Goal: Task Accomplishment & Management: Complete application form

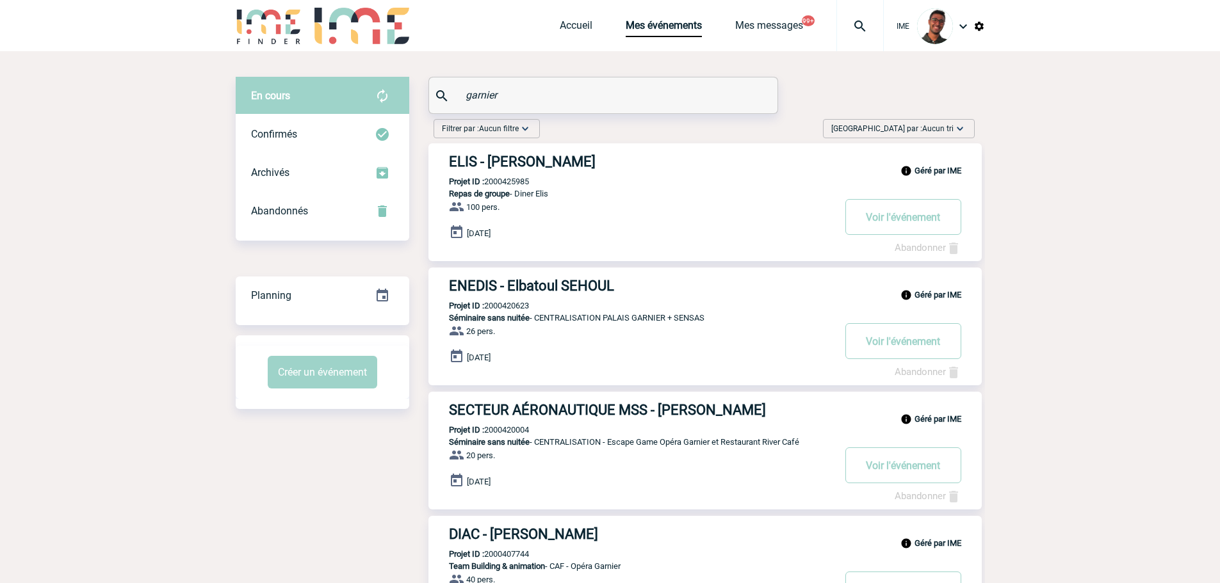
click at [531, 113] on div "garnier" at bounding box center [603, 95] width 348 height 36
drag, startPoint x: 526, startPoint y: 88, endPoint x: 415, endPoint y: 90, distance: 110.8
click at [415, 90] on div "En cours En cours Confirmés Archivés Abandonnés En cours Confirmés Archivés Aba…" at bounding box center [610, 432] width 749 height 710
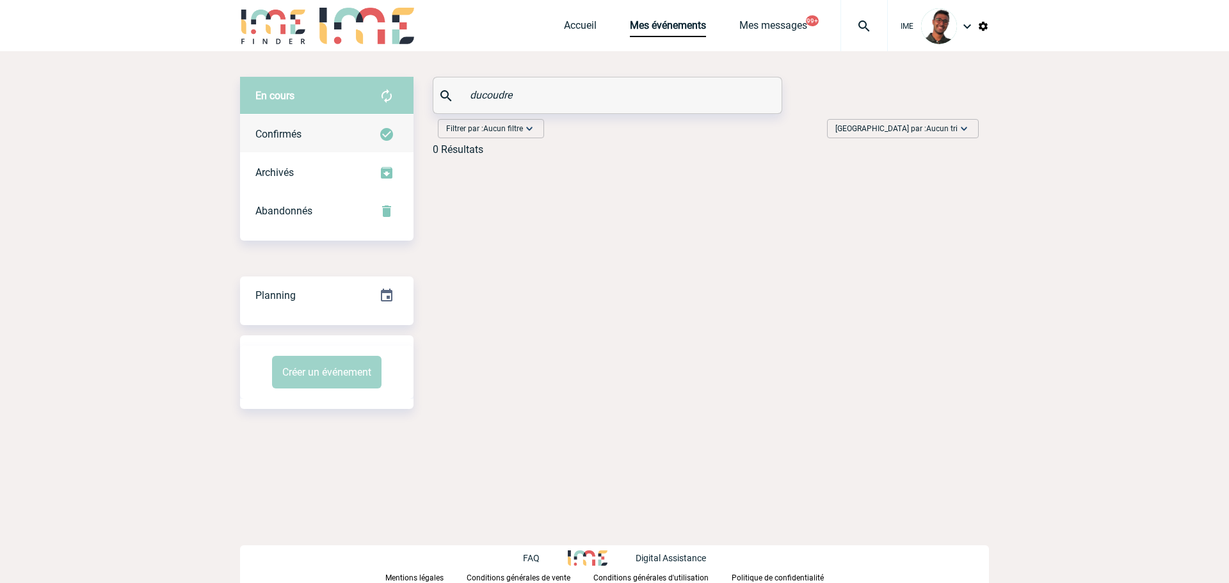
click at [350, 143] on div "Confirmés" at bounding box center [326, 134] width 173 height 38
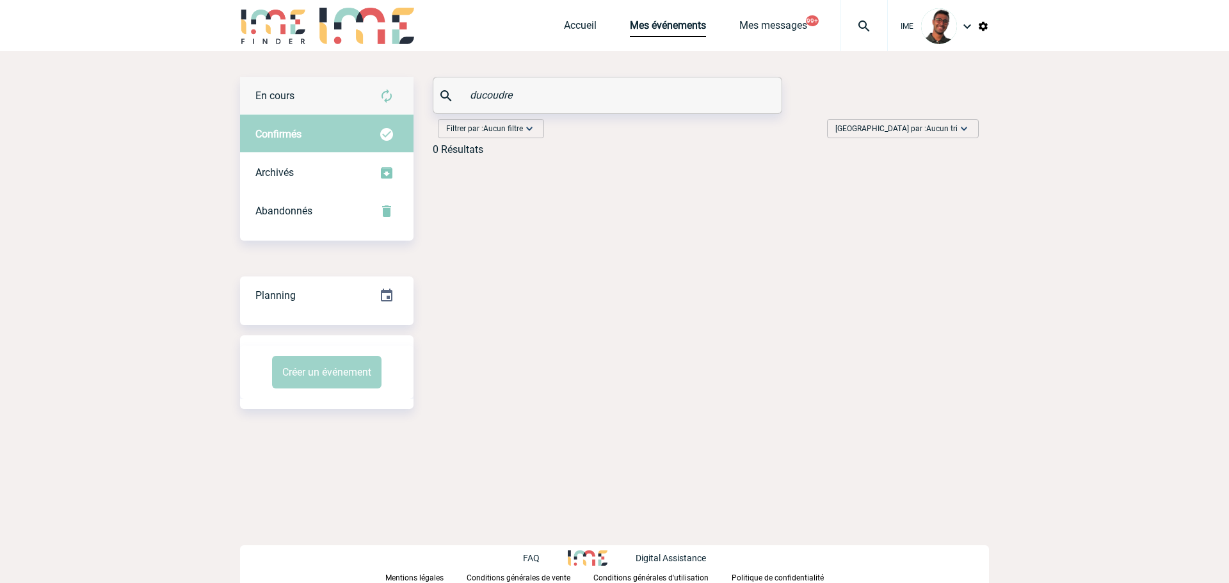
click at [385, 95] on img at bounding box center [386, 95] width 15 height 15
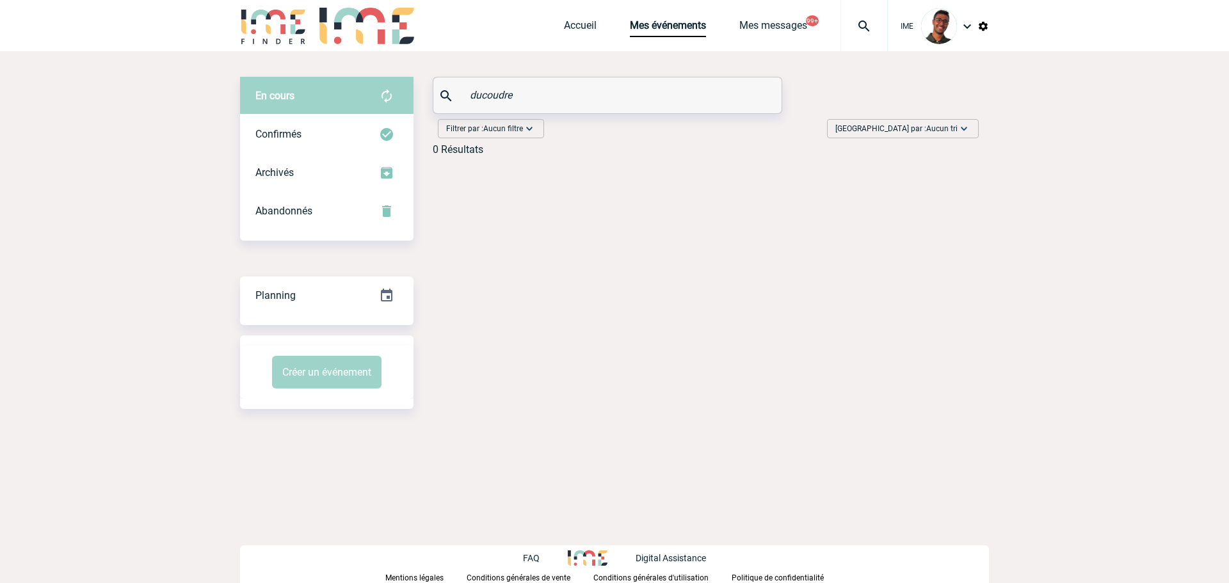
click at [482, 99] on input "ducoudre" at bounding box center [609, 95] width 285 height 19
type input "du coudre"
click at [350, 127] on div "Confirmés" at bounding box center [326, 134] width 173 height 38
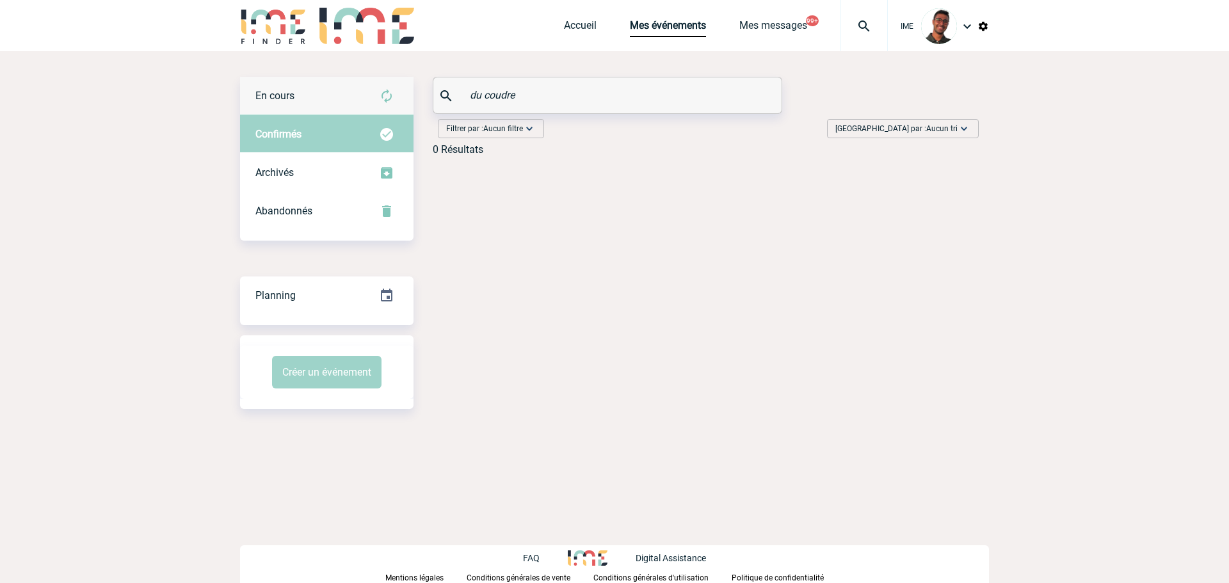
click at [369, 87] on div "En cours" at bounding box center [326, 96] width 173 height 38
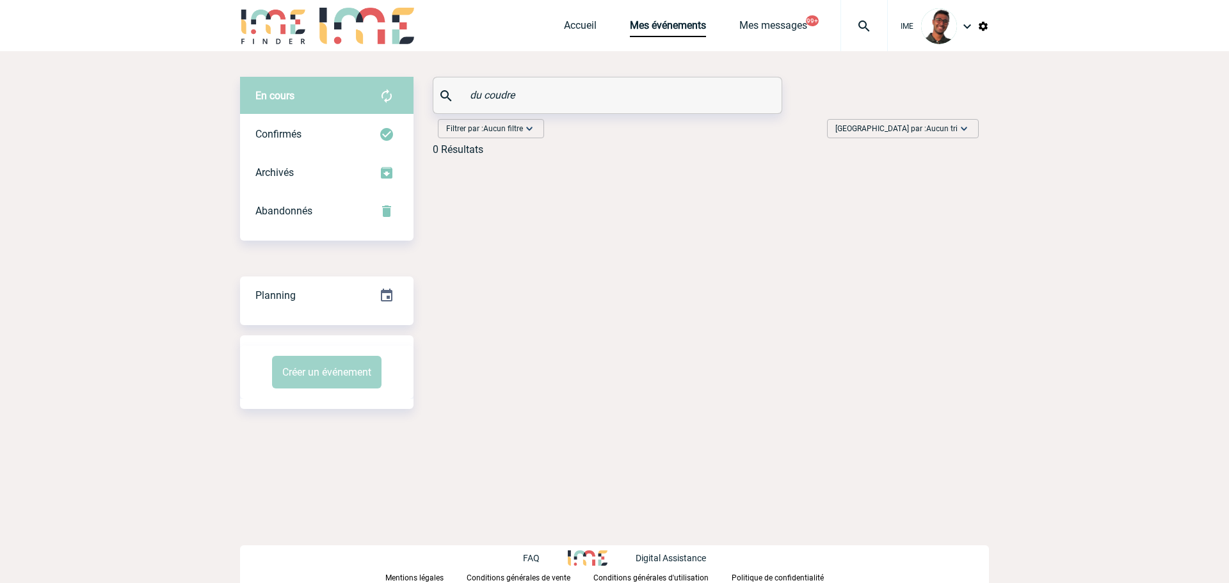
click at [313, 42] on div "IME Accueil Mes événements 99+" at bounding box center [614, 27] width 749 height 54
click at [302, 40] on img at bounding box center [273, 26] width 67 height 36
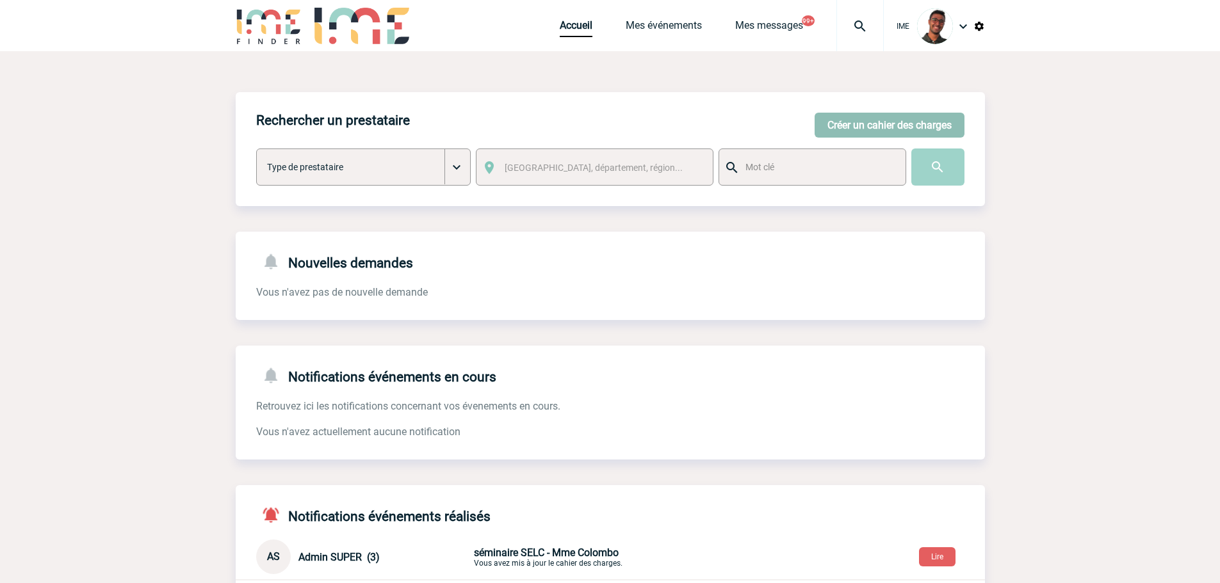
click at [872, 137] on button "Créer un cahier des charges" at bounding box center [889, 125] width 150 height 25
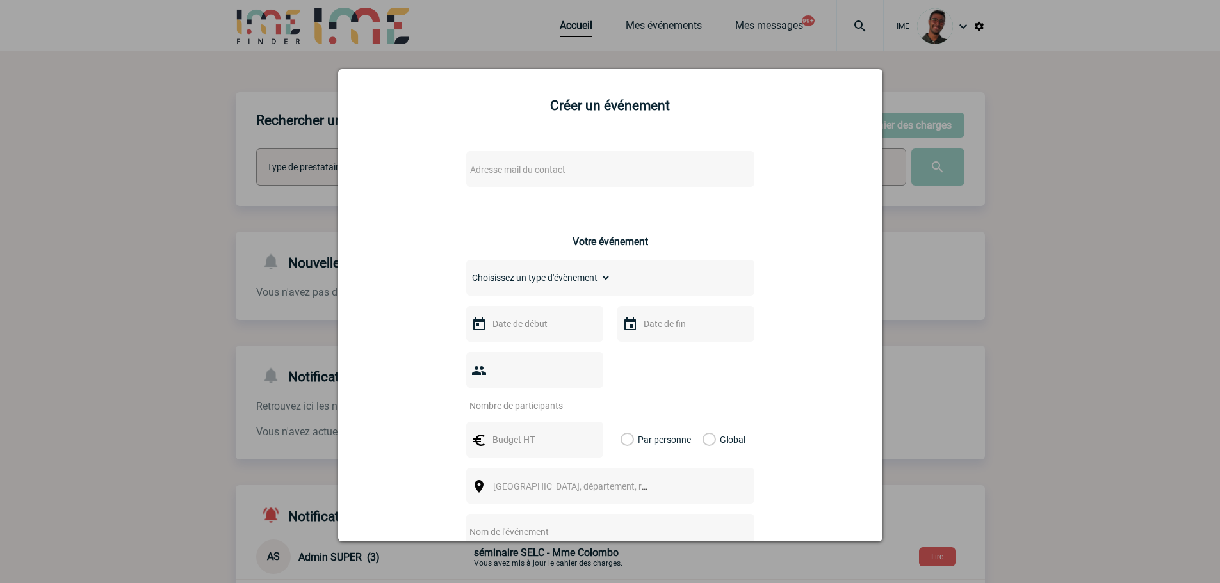
click at [568, 168] on span "Adresse mail du contact" at bounding box center [577, 170] width 224 height 18
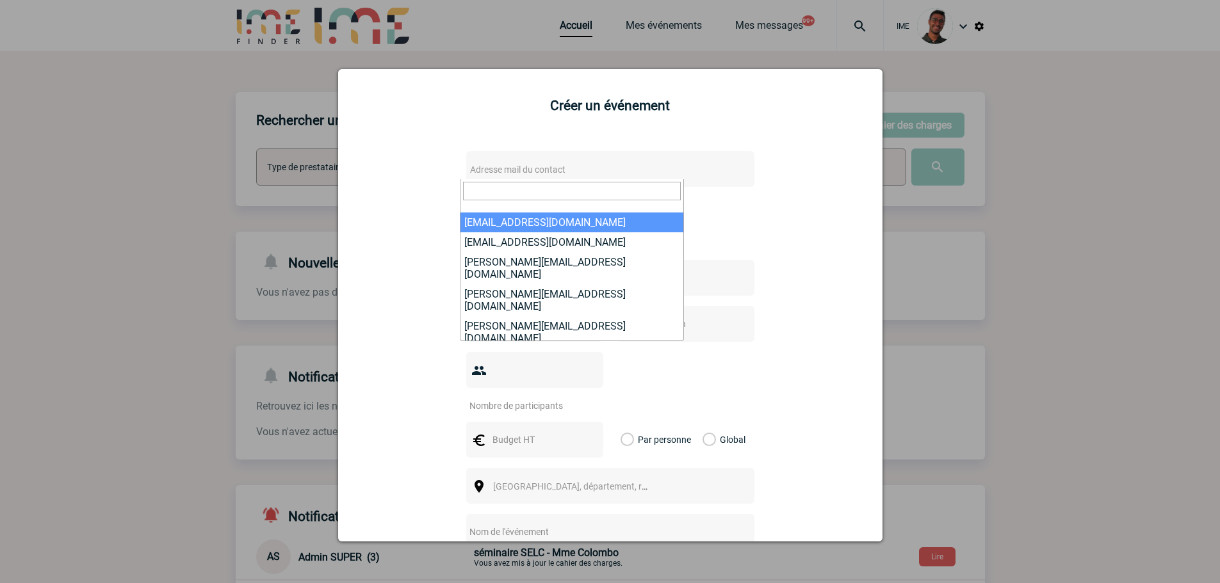
paste input "[EMAIL_ADDRESS][DOMAIN_NAME]"
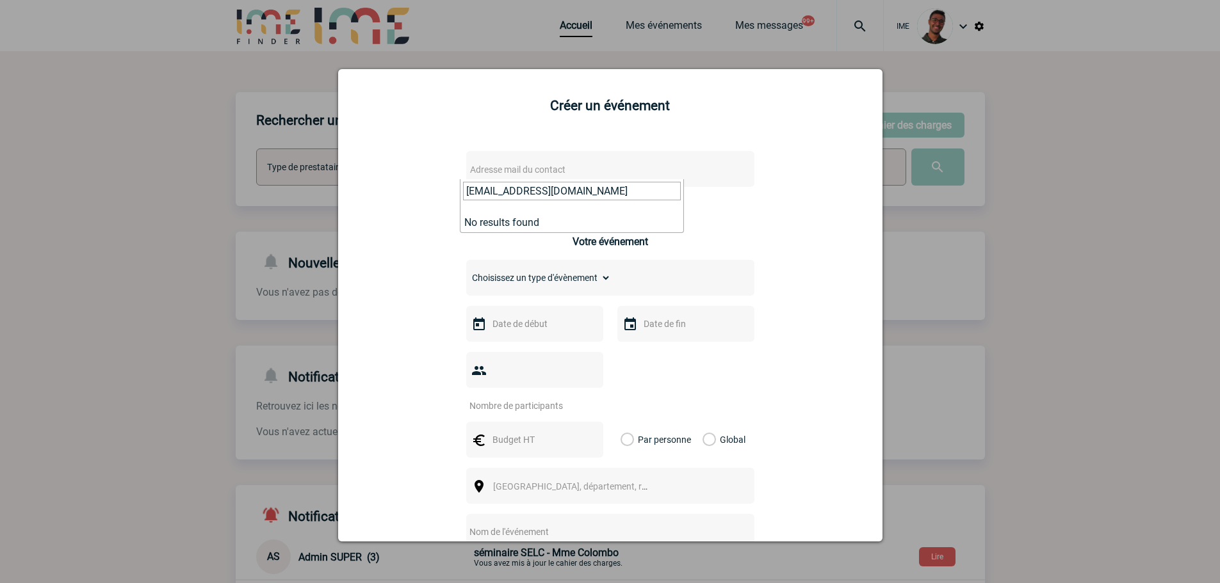
type input "e.ducoudre@alkera.f"
click at [529, 284] on select "Choisissez un type d'évènement Séminaire avec nuitée Séminaire sans nuitée Repa…" at bounding box center [538, 278] width 145 height 18
click at [542, 282] on select "Choisissez un type d'évènement Séminaire avec nuitée Séminaire sans nuitée Repa…" at bounding box center [538, 278] width 145 height 18
select select "3"
click at [466, 270] on select "Choisissez un type d'évènement Séminaire avec nuitée Séminaire sans nuitée Repa…" at bounding box center [538, 278] width 145 height 18
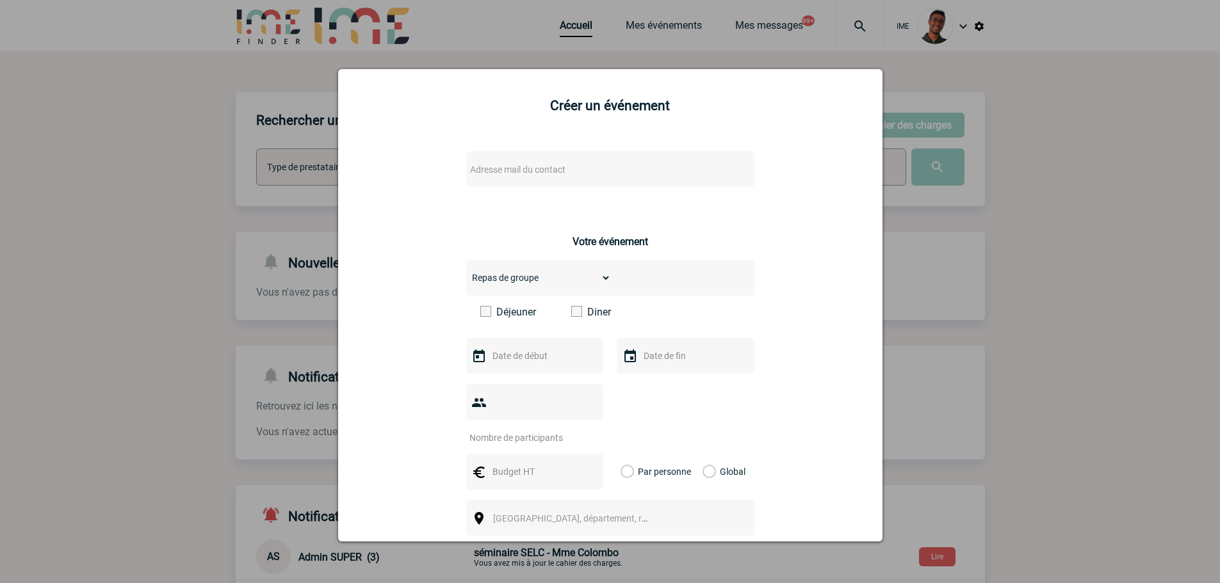
click at [571, 312] on span at bounding box center [576, 311] width 11 height 11
click at [0, 0] on input "Diner" at bounding box center [0, 0] width 0 height 0
click at [545, 357] on input "text" at bounding box center [533, 356] width 88 height 17
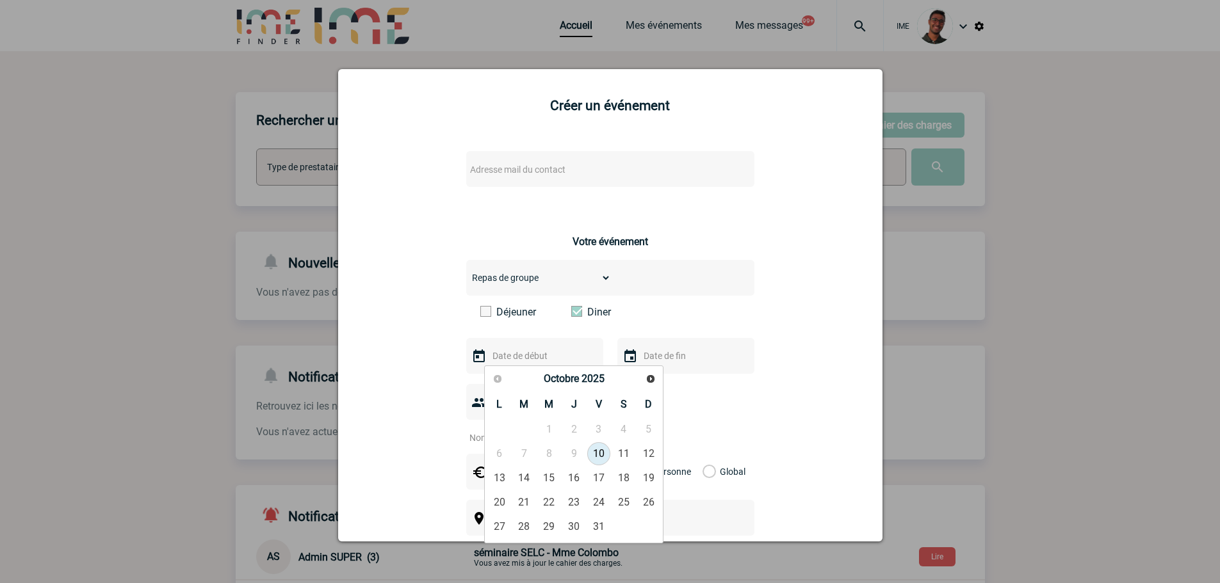
click at [656, 377] on link "Suivant" at bounding box center [650, 378] width 19 height 19
click at [655, 377] on link "Suivant" at bounding box center [650, 379] width 20 height 20
click at [591, 458] on link "12" at bounding box center [599, 453] width 24 height 23
type input "[DATE]"
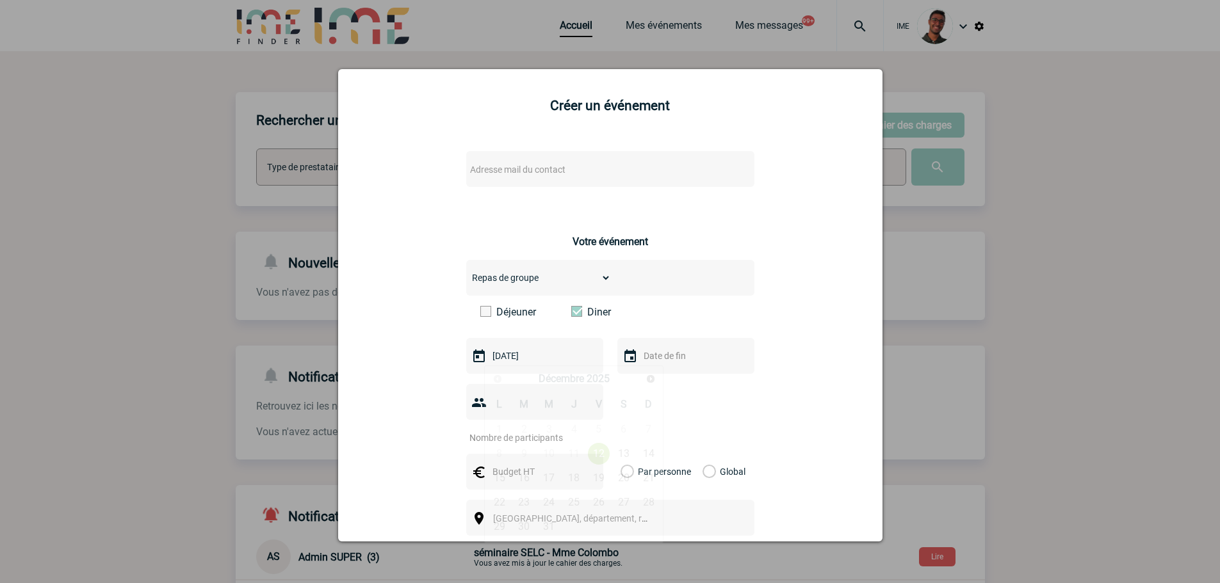
drag, startPoint x: 666, startPoint y: 371, endPoint x: 675, endPoint y: 355, distance: 18.3
click at [672, 359] on div at bounding box center [685, 356] width 137 height 36
click at [681, 346] on div at bounding box center [685, 356] width 137 height 36
click at [694, 355] on input "text" at bounding box center [684, 356] width 88 height 17
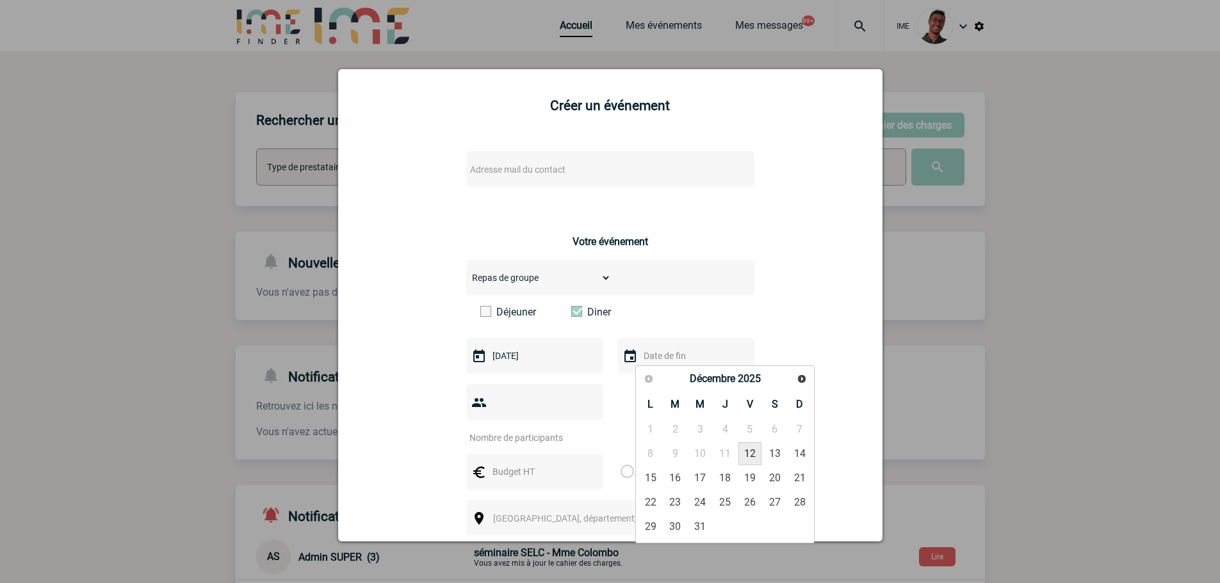
drag, startPoint x: 750, startPoint y: 453, endPoint x: 730, endPoint y: 454, distance: 19.9
click at [749, 453] on link "12" at bounding box center [750, 453] width 24 height 23
type input "[DATE]"
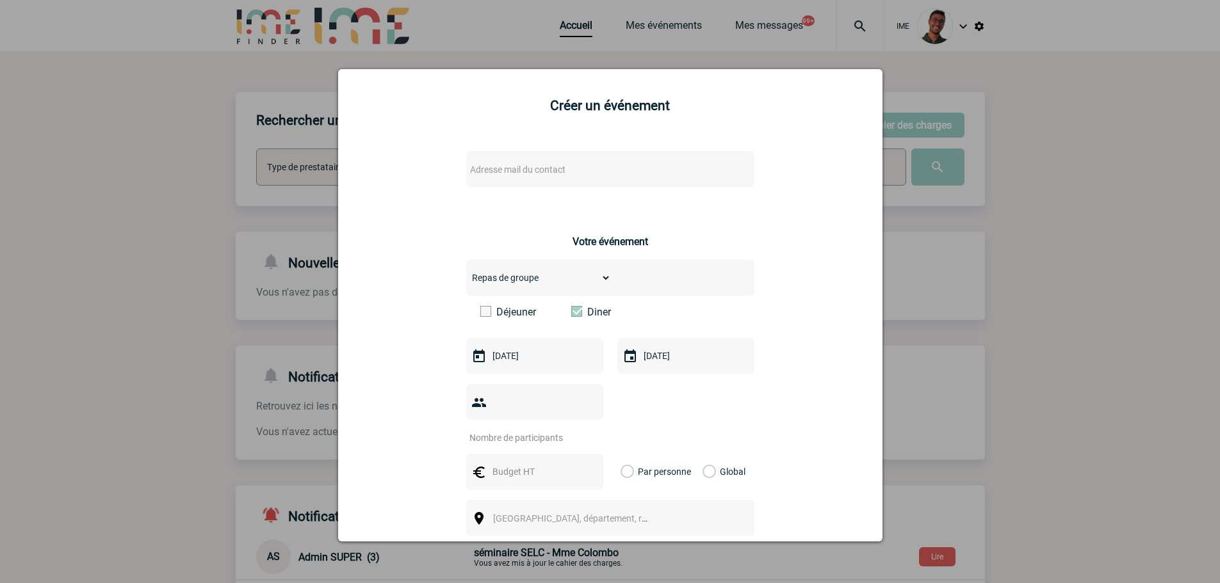
click at [535, 430] on input "number" at bounding box center [526, 438] width 120 height 17
type input "30"
click at [531, 464] on input "text" at bounding box center [533, 472] width 88 height 17
type input "3500"
click at [700, 454] on div "Global" at bounding box center [721, 472] width 43 height 36
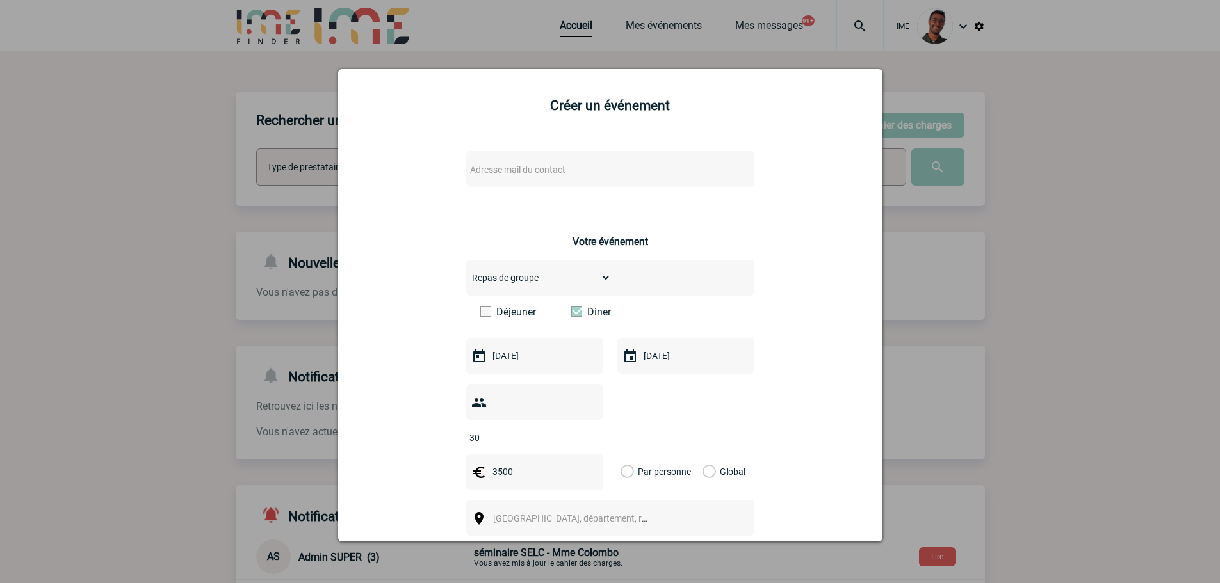
click at [702, 454] on label "Global" at bounding box center [706, 472] width 8 height 36
click at [0, 0] on input "Global" at bounding box center [0, 0] width 0 height 0
click at [615, 500] on div "[GEOGRAPHIC_DATA], département, région..." at bounding box center [610, 518] width 288 height 36
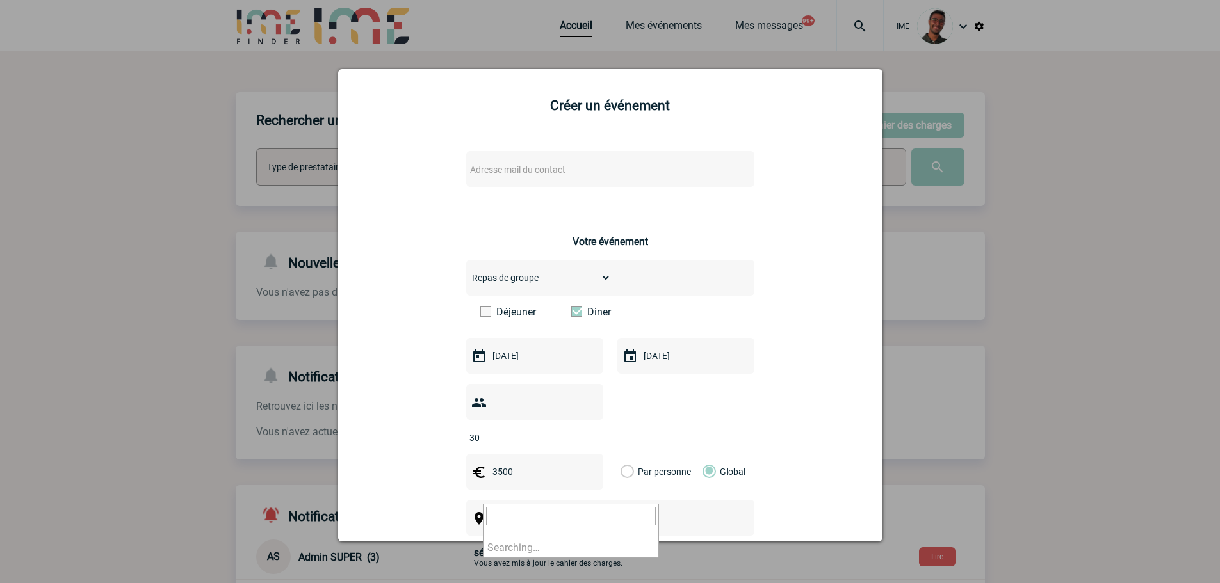
click at [613, 510] on span "[GEOGRAPHIC_DATA], département, région..." at bounding box center [576, 519] width 176 height 18
type input "[GEOGRAPHIC_DATA]"
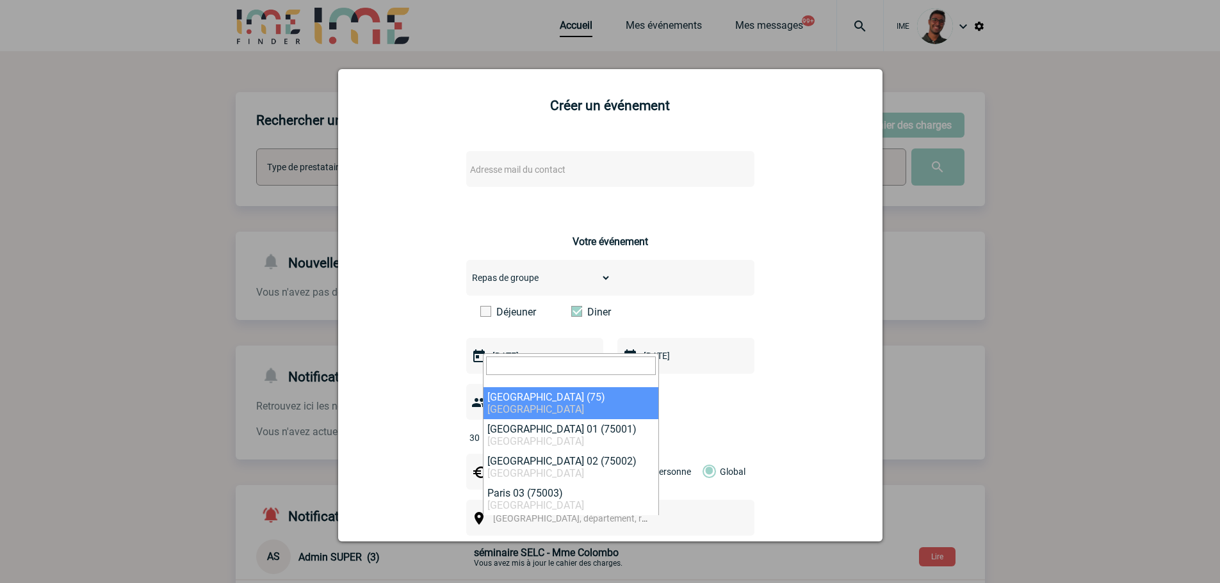
select select "3"
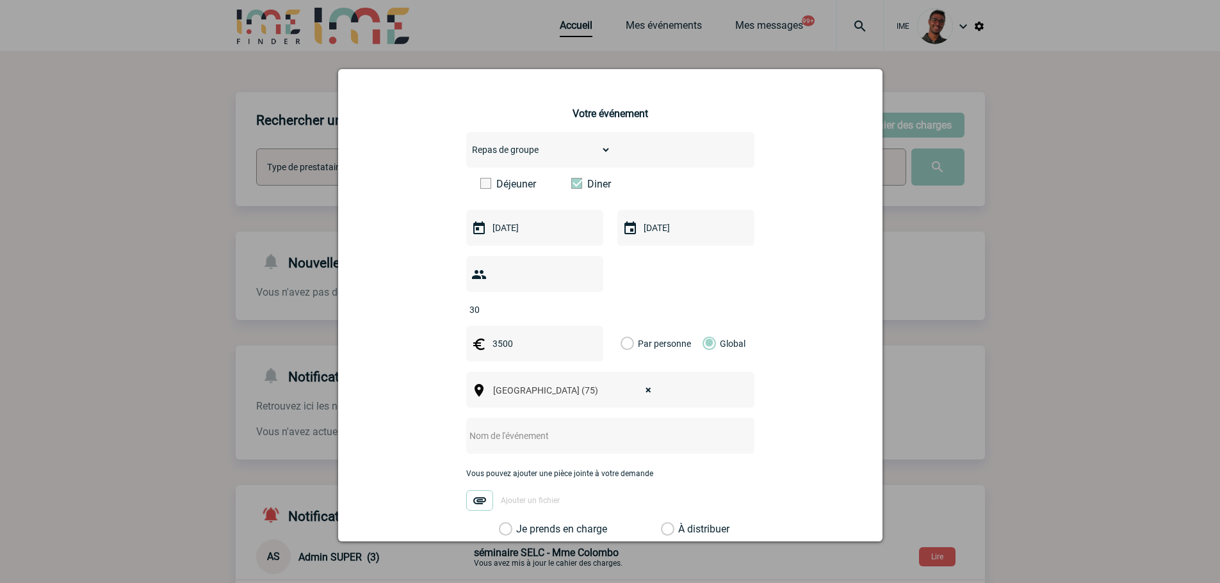
scroll to position [129, 0]
click at [581, 427] on input "text" at bounding box center [593, 435] width 254 height 17
type input "R"
click at [520, 522] on label "Je prends en charge" at bounding box center [510, 528] width 22 height 13
click at [0, 0] on input "Je prends en charge" at bounding box center [0, 0] width 0 height 0
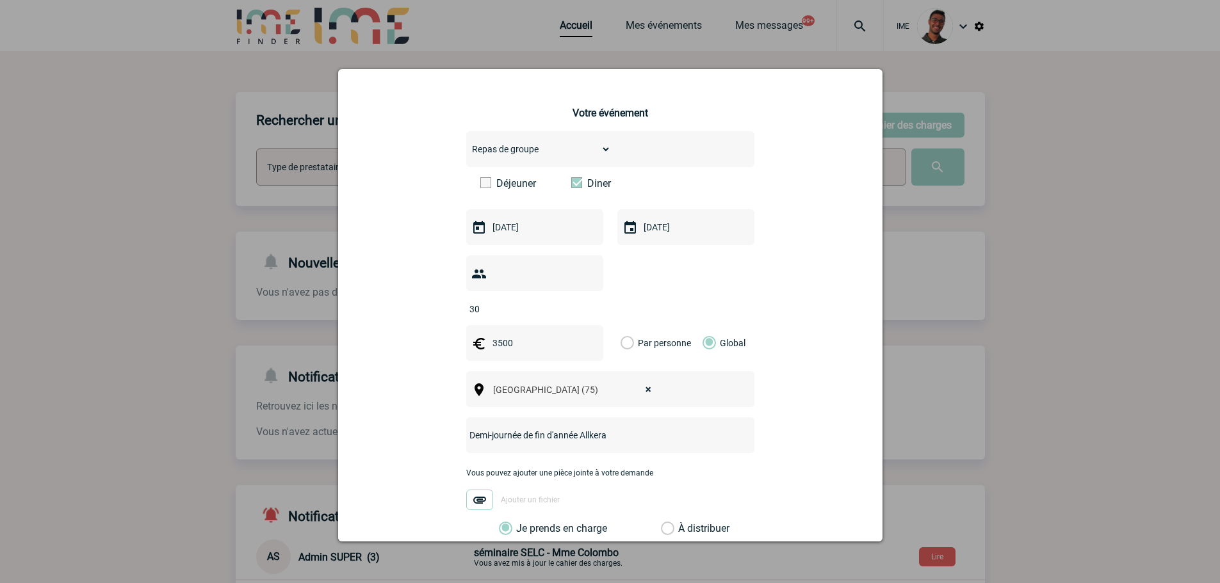
click at [587, 427] on input "Demi-journée de fin d'année Allkera" at bounding box center [593, 435] width 254 height 17
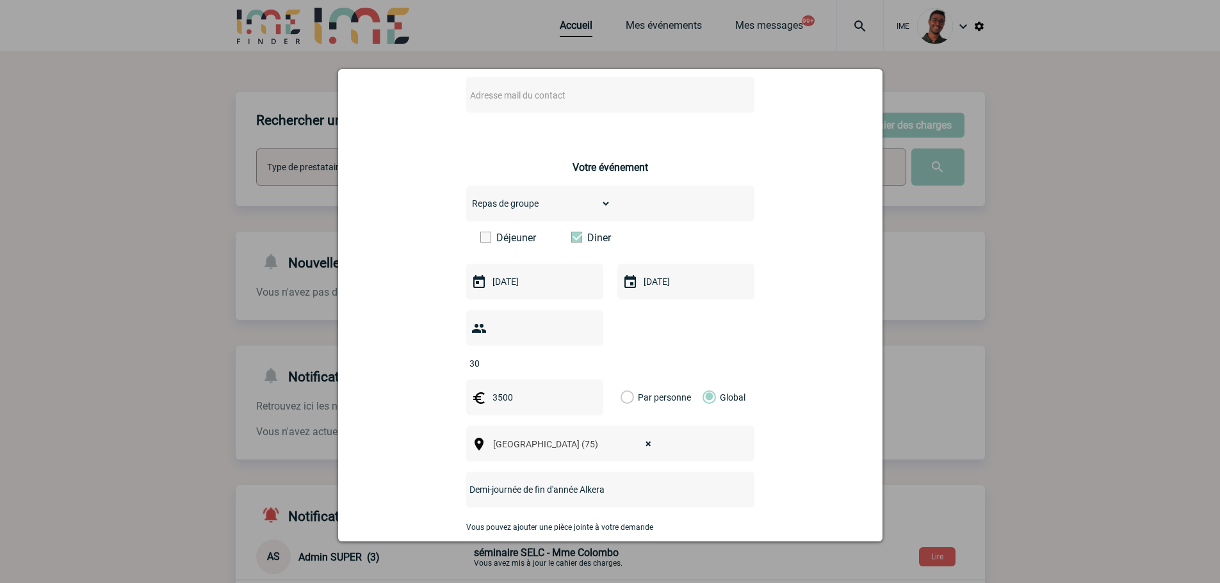
scroll to position [0, 0]
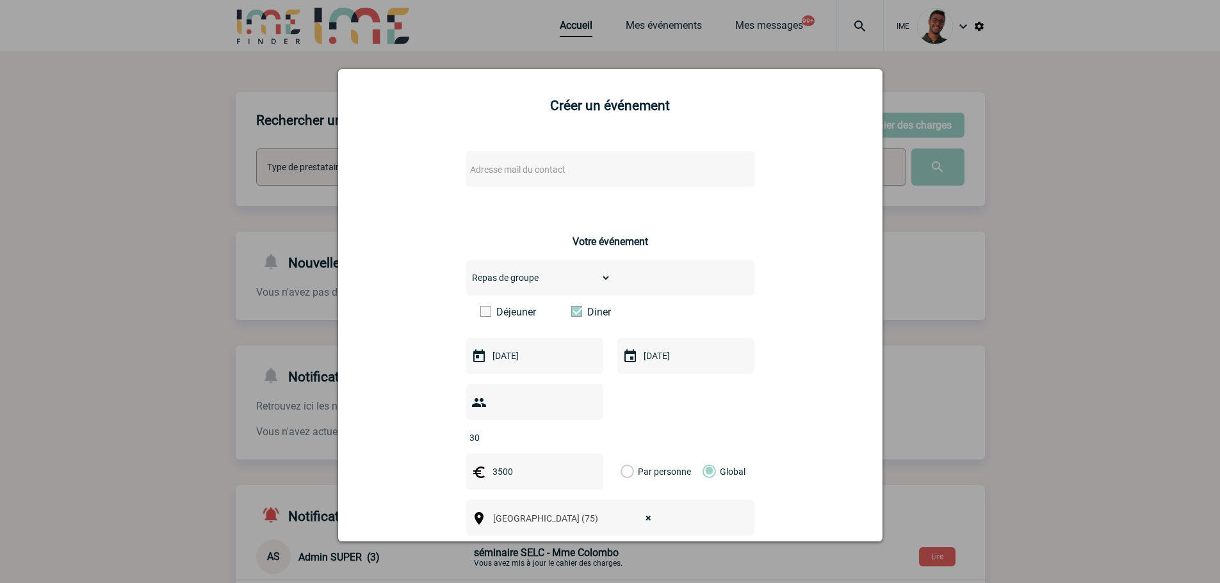
type input "Demi-journée de fin d'année Alkera"
click at [567, 177] on span "Adresse mail du contact" at bounding box center [577, 170] width 224 height 18
drag, startPoint x: 561, startPoint y: 189, endPoint x: 454, endPoint y: 186, distance: 107.6
click at [454, 186] on body "IME Accueil Mes événements" at bounding box center [610, 392] width 1220 height 784
paste input ".[EMAIL_ADDRESS][DOMAIN_NAME]"
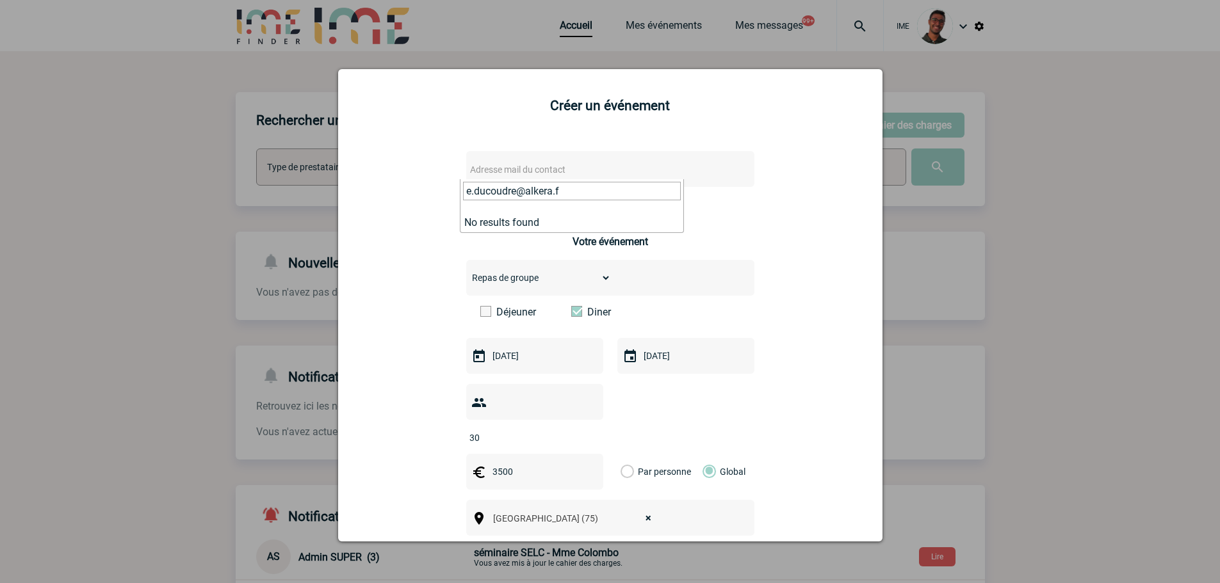
click at [552, 222] on li "No results found" at bounding box center [571, 223] width 223 height 20
click at [571, 193] on input "e.ducoudre@alkera.f" at bounding box center [572, 191] width 218 height 19
type input "e.ducoudre@alkera.f"
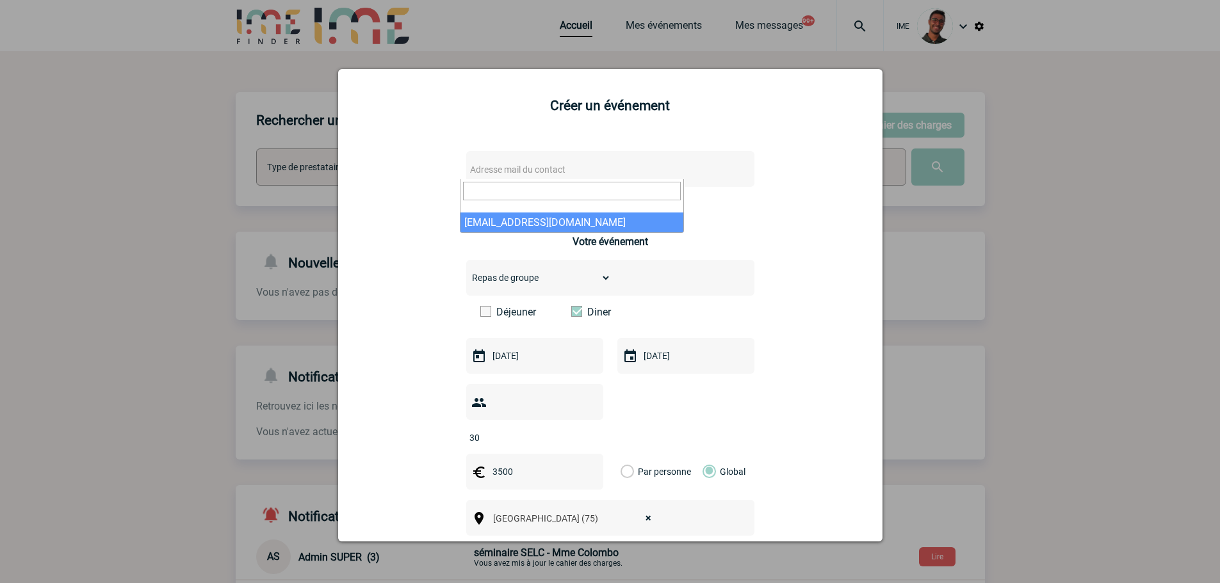
select select "133166"
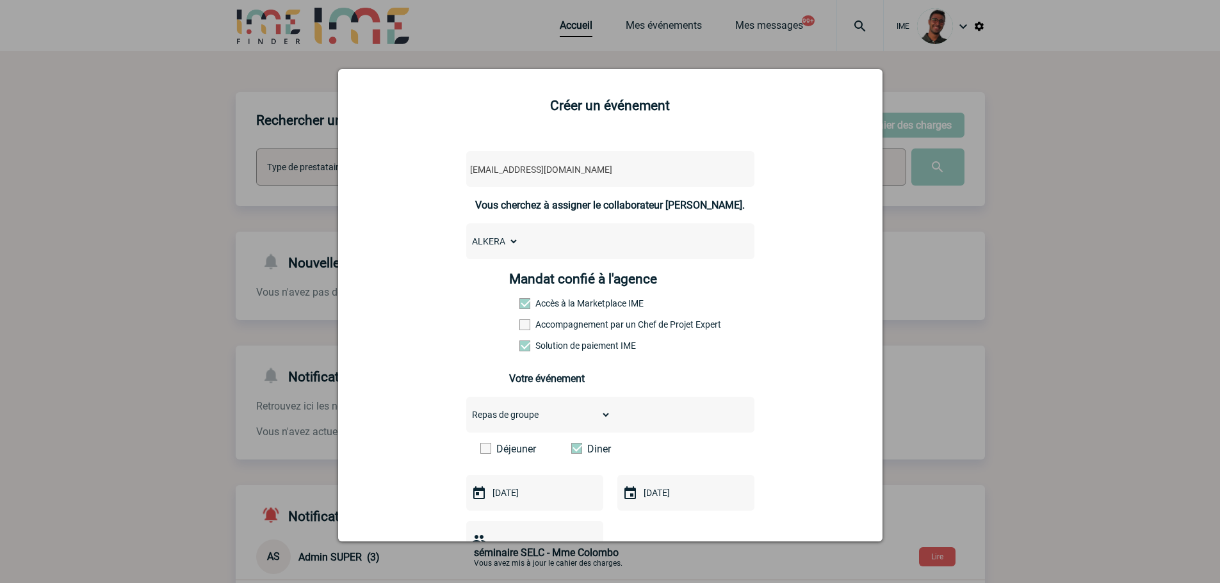
click at [548, 330] on label "Accompagnement par un Chef de Projet Expert" at bounding box center [547, 324] width 56 height 10
click at [0, 0] on input "Accompagnement par un Chef de Projet Expert" at bounding box center [0, 0] width 0 height 0
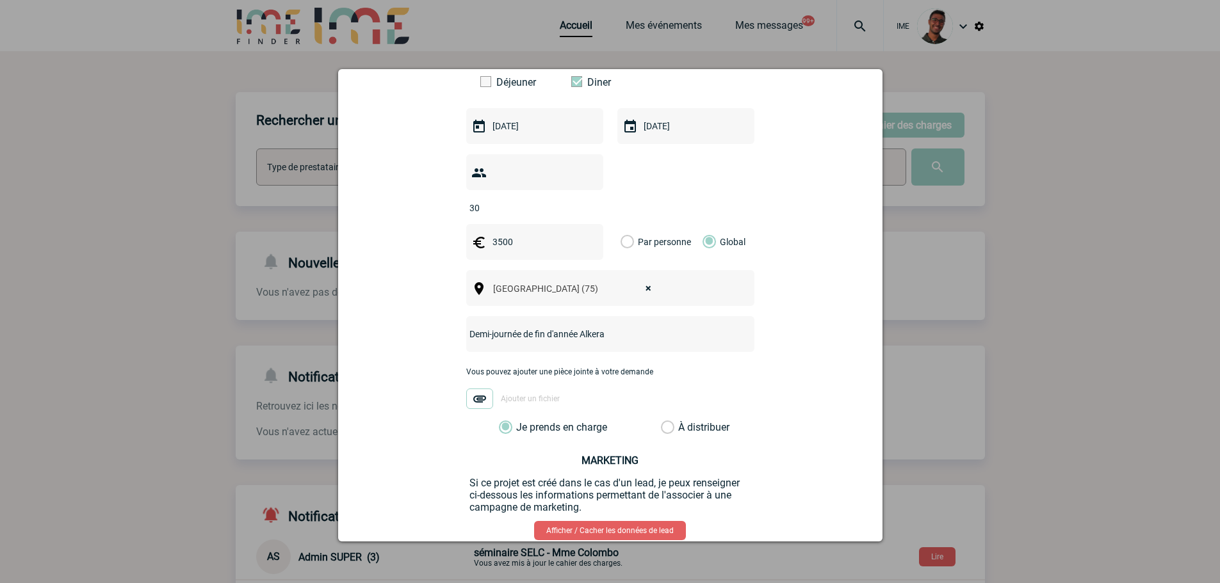
scroll to position [426, 0]
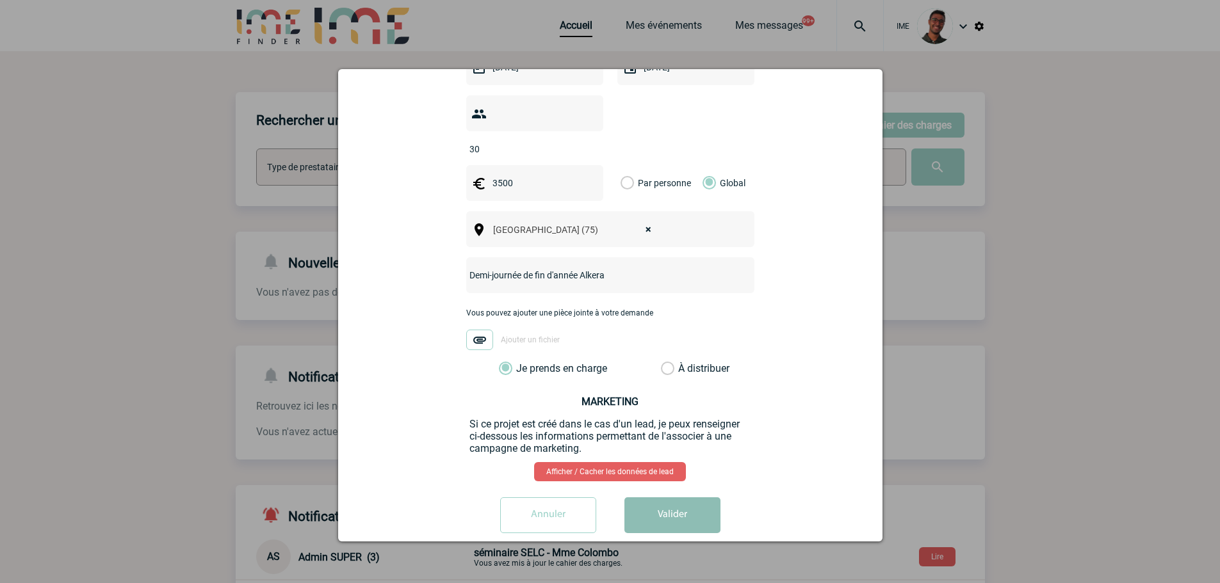
click at [633, 497] on button "Valider" at bounding box center [672, 515] width 96 height 36
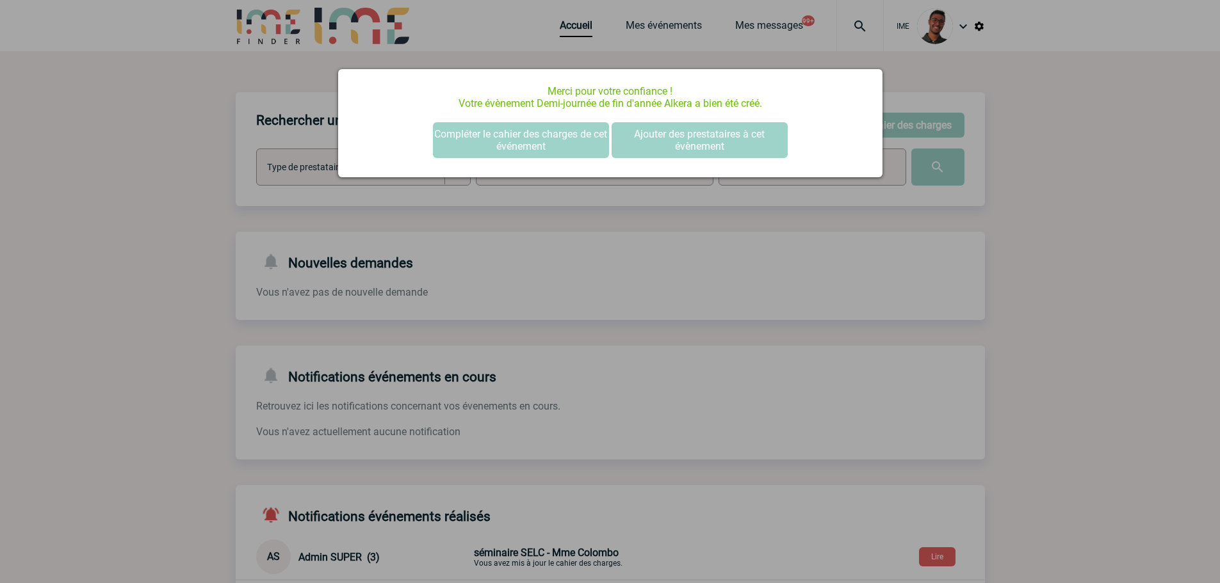
scroll to position [0, 0]
drag, startPoint x: 237, startPoint y: 216, endPoint x: 306, endPoint y: 187, distance: 75.2
click at [238, 216] on div at bounding box center [610, 291] width 1220 height 583
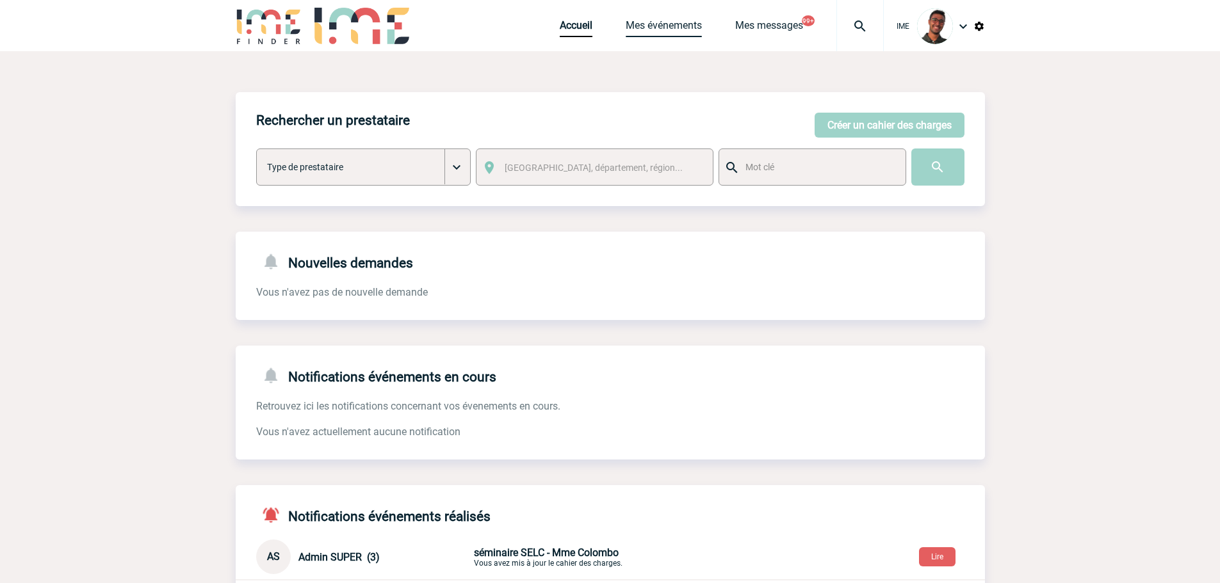
click at [638, 30] on link "Mes événements" at bounding box center [663, 28] width 76 height 18
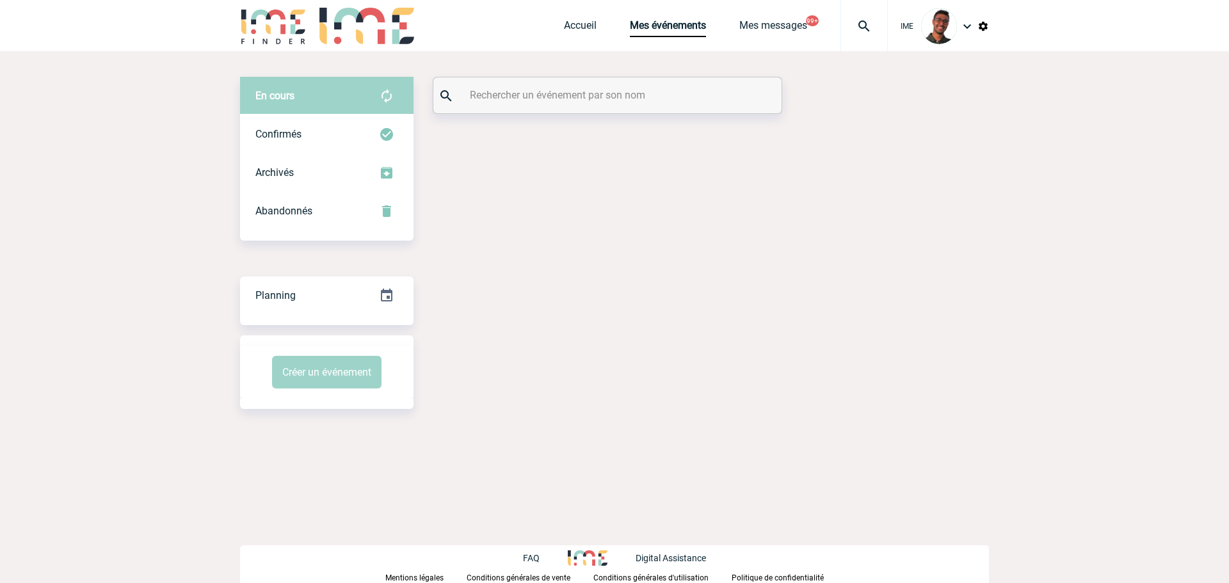
drag, startPoint x: 0, startPoint y: 0, endPoint x: 577, endPoint y: 95, distance: 585.2
click at [577, 95] on input "text" at bounding box center [609, 95] width 285 height 19
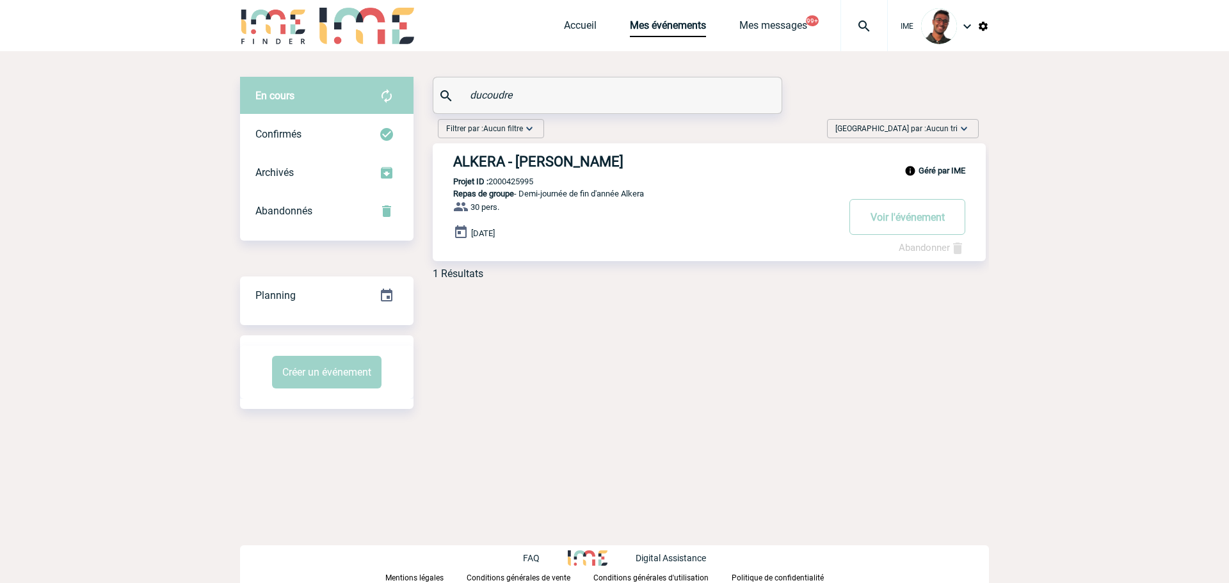
type input "ducoudre"
click at [526, 161] on h3 "ALKERA - Elodie DUCOUDRE" at bounding box center [645, 162] width 384 height 16
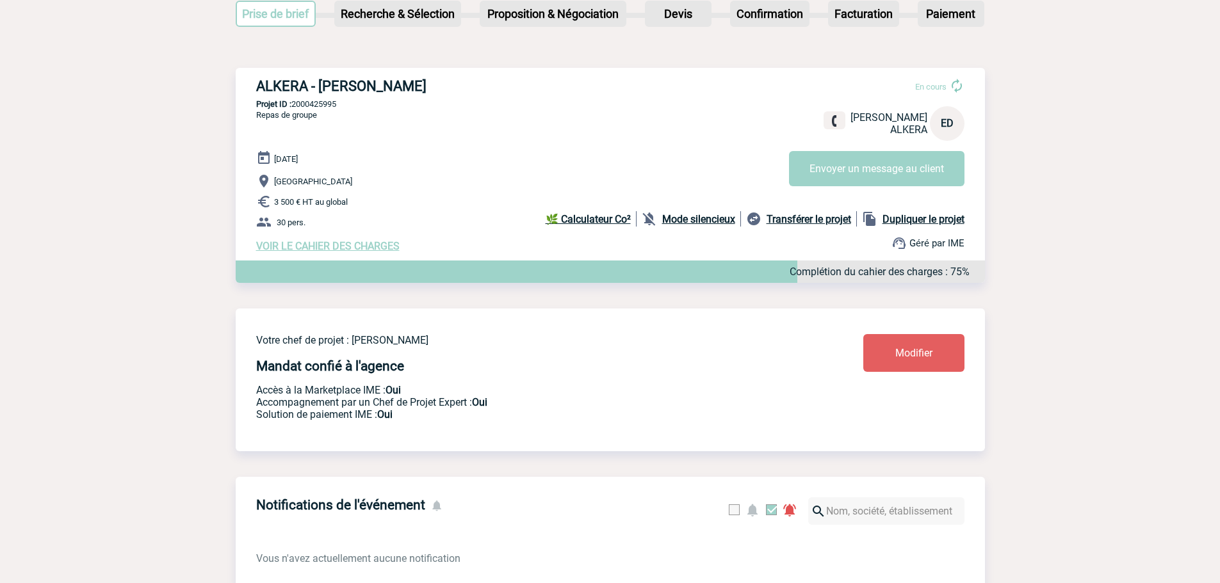
scroll to position [256, 0]
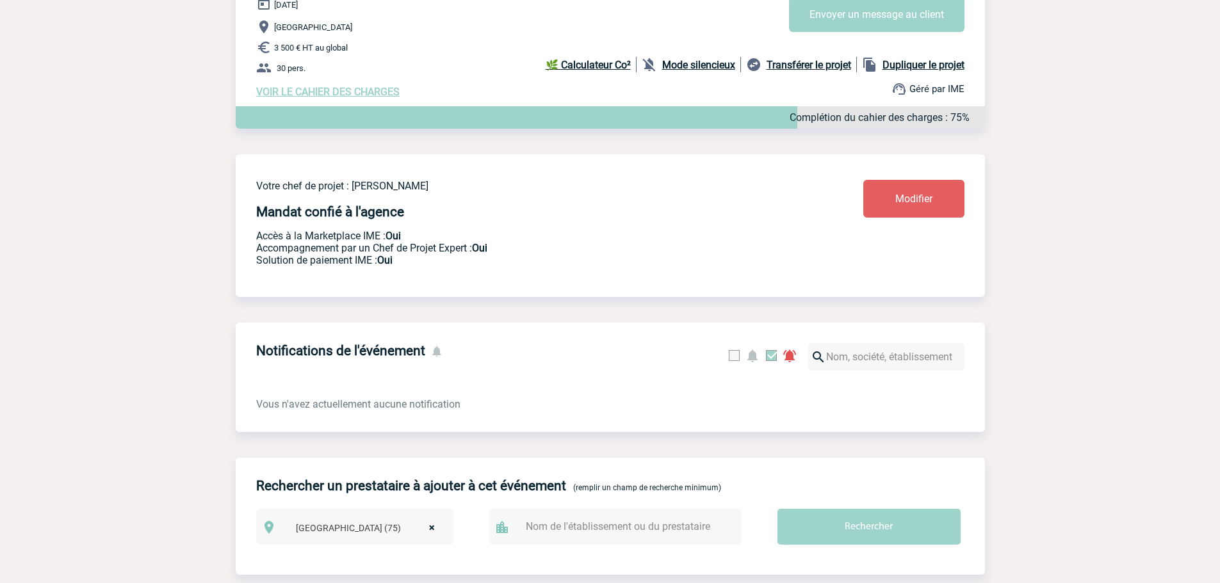
click at [906, 205] on span "Modifier" at bounding box center [913, 199] width 37 height 12
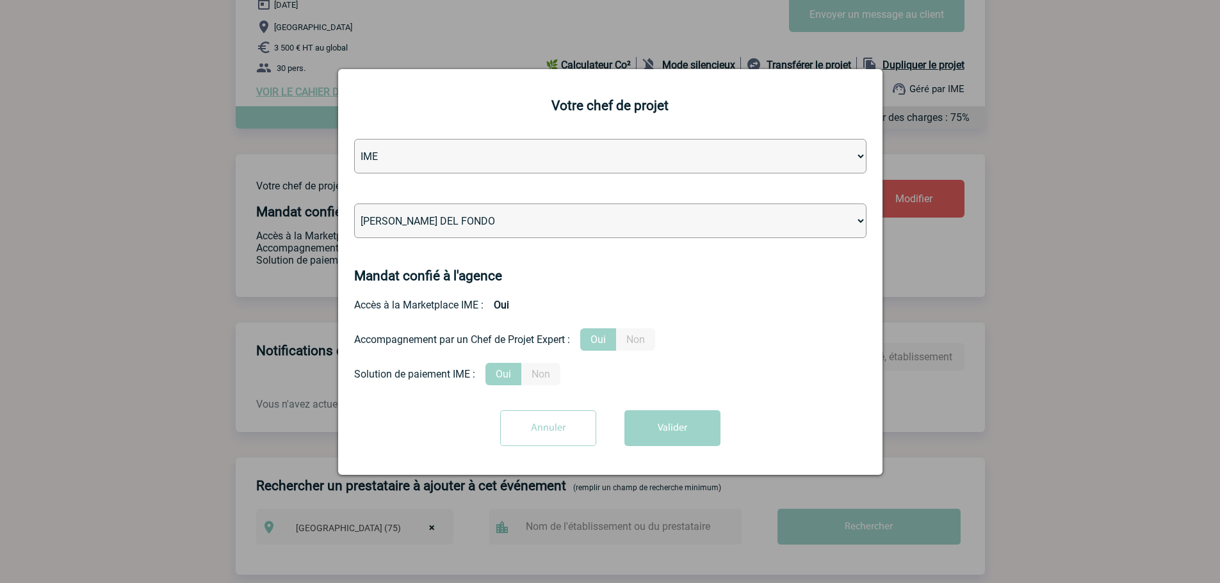
click at [515, 223] on select "[PERSON_NAME] [PERSON_NAME] [PERSON_NAME] Jean-[PERSON_NAME] [PERSON_NAME] [PER…" at bounding box center [610, 221] width 512 height 35
select select "101028"
click at [354, 204] on select "[PERSON_NAME] [PERSON_NAME] [PERSON_NAME] Jean-[PERSON_NAME] [PERSON_NAME] [PER…" at bounding box center [610, 221] width 512 height 35
click at [661, 440] on button "Valider" at bounding box center [672, 428] width 96 height 36
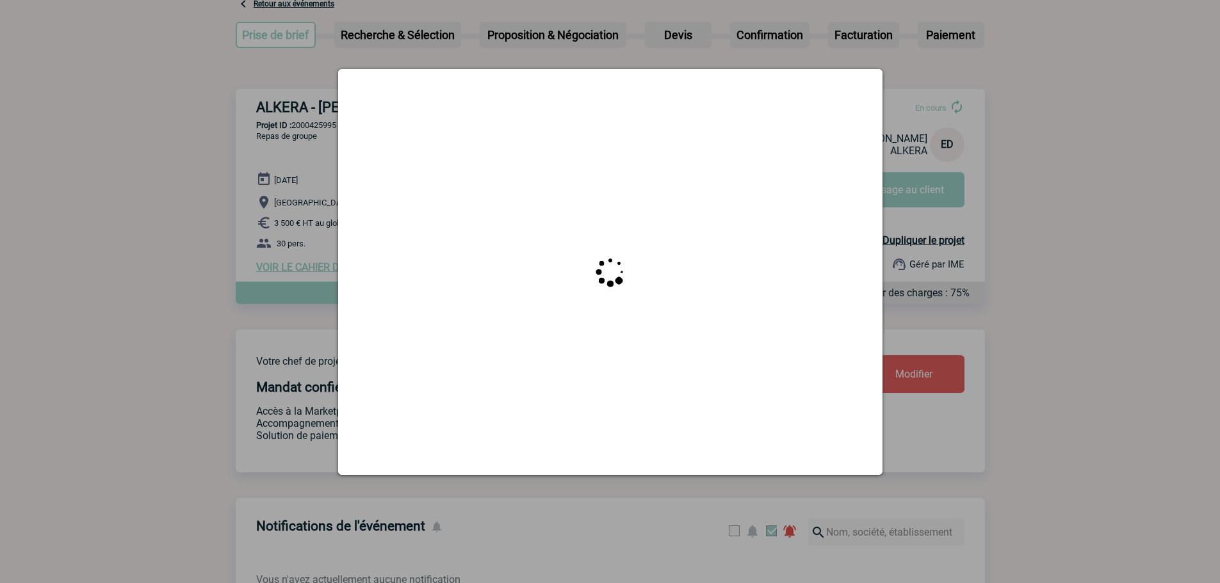
scroll to position [0, 0]
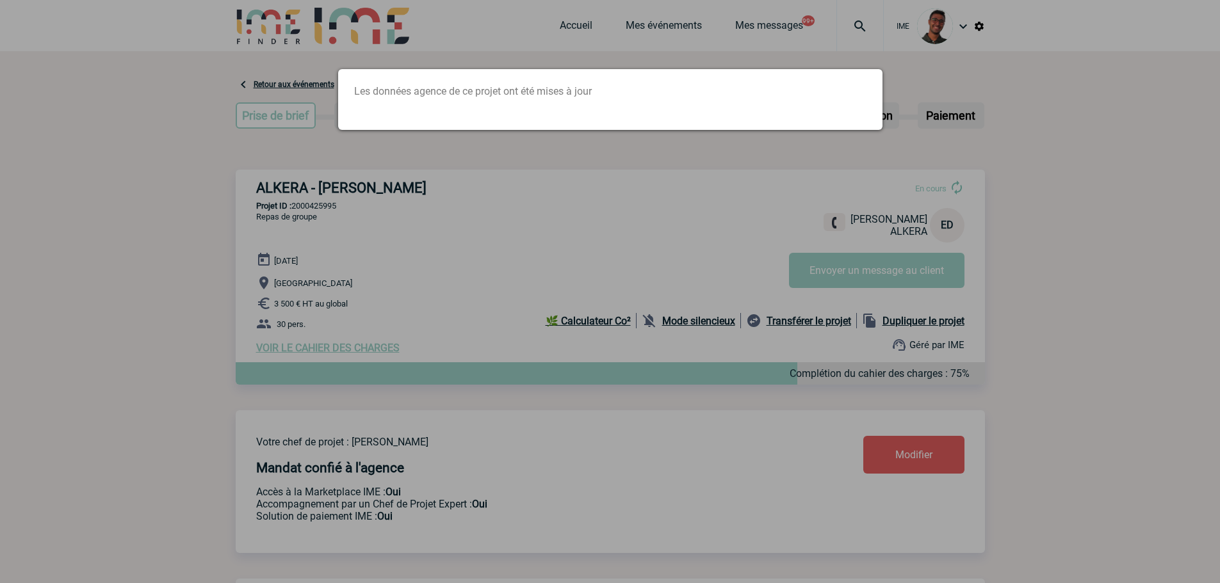
click at [342, 194] on div at bounding box center [610, 291] width 1220 height 583
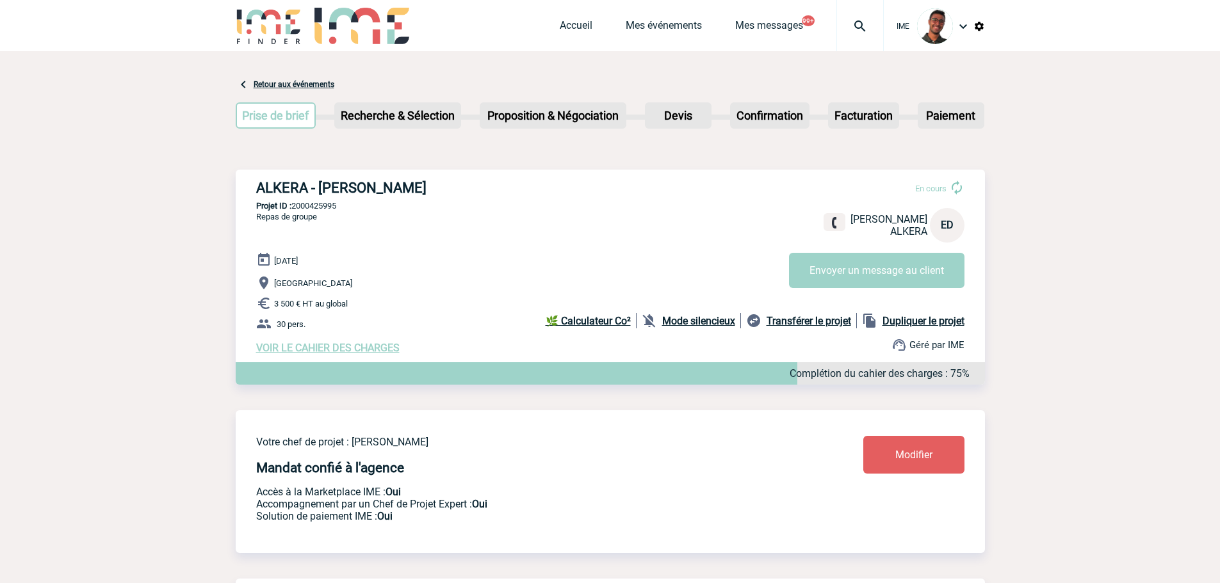
click at [316, 216] on span "Repas de groupe" at bounding box center [286, 217] width 61 height 10
click at [321, 207] on p "Projet ID : 2000425995" at bounding box center [610, 206] width 749 height 10
copy p "2000425995"
